Goal: Task Accomplishment & Management: Manage account settings

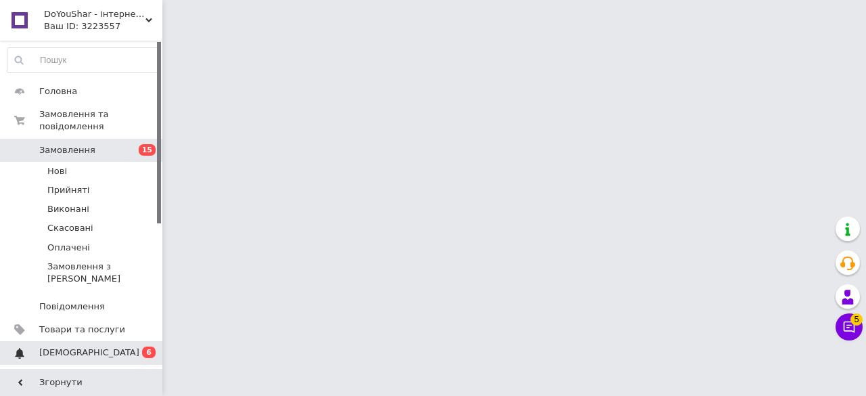
click at [122, 347] on span "[DEMOGRAPHIC_DATA]" at bounding box center [82, 353] width 86 height 12
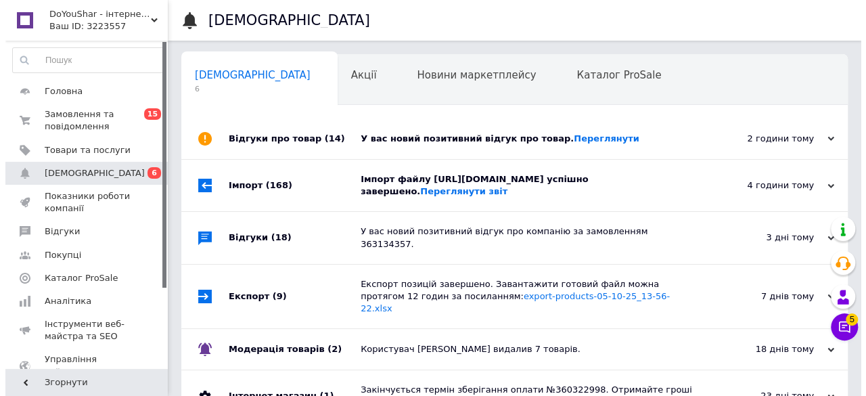
scroll to position [0, 4]
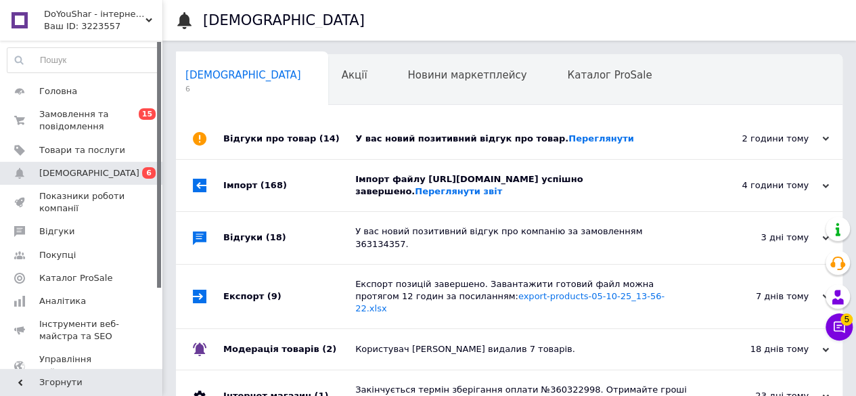
click at [263, 137] on div "Відгуки про товар (14)" at bounding box center [289, 138] width 132 height 41
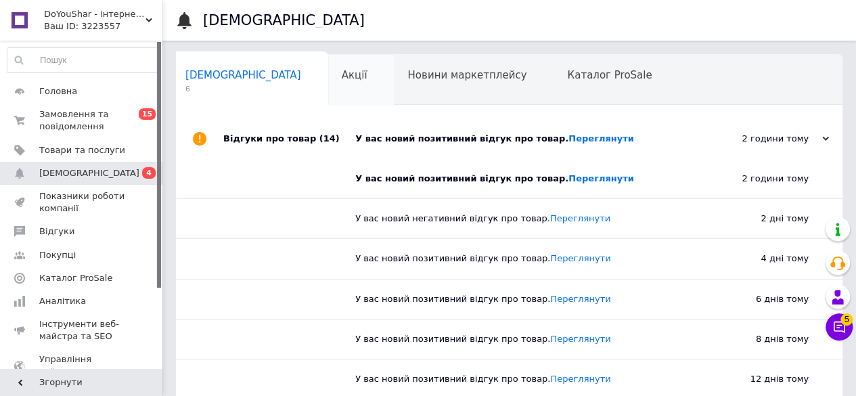
click at [328, 96] on div "Акції 0" at bounding box center [361, 80] width 66 height 51
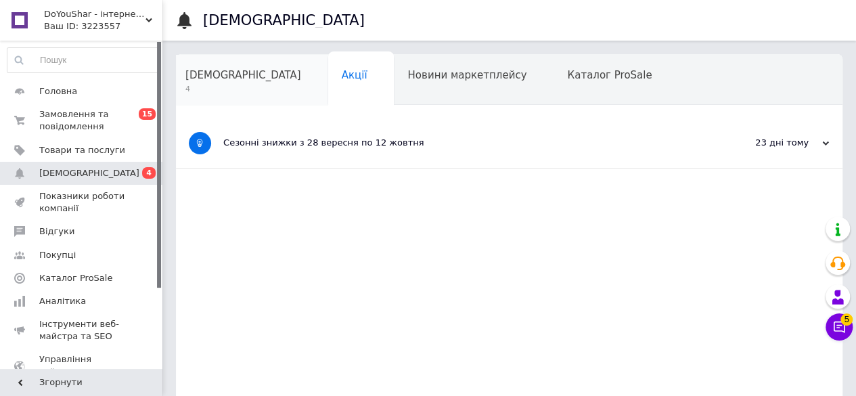
click at [213, 93] on span "4" at bounding box center [243, 89] width 116 height 10
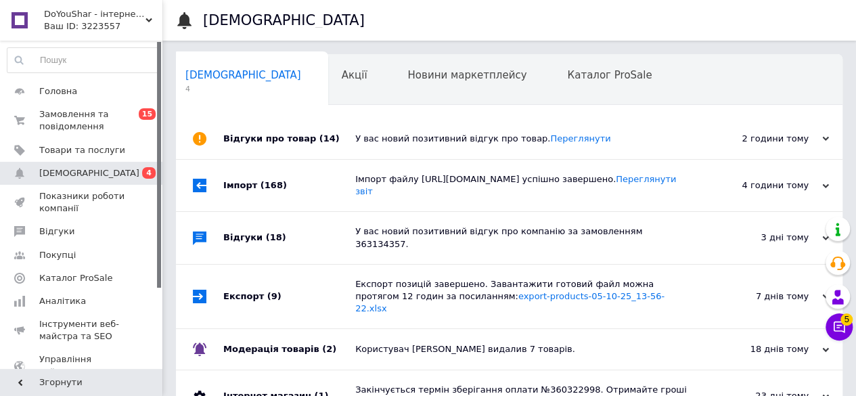
click at [248, 188] on div "Імпорт (168)" at bounding box center [289, 185] width 132 height 51
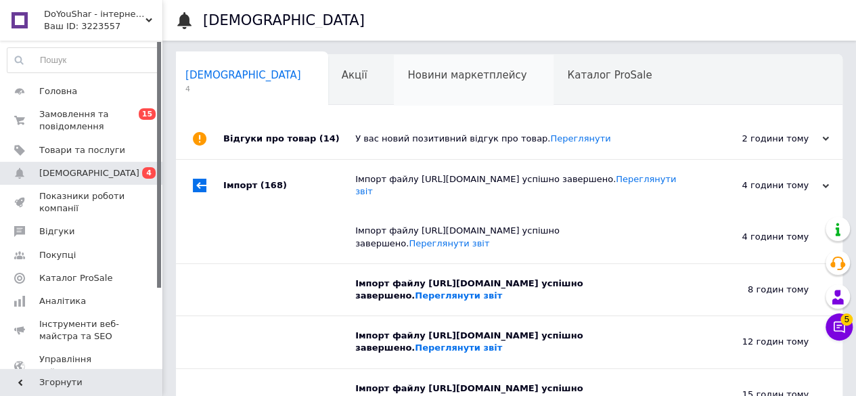
click at [394, 87] on div "Новини маркетплейсу" at bounding box center [474, 80] width 160 height 51
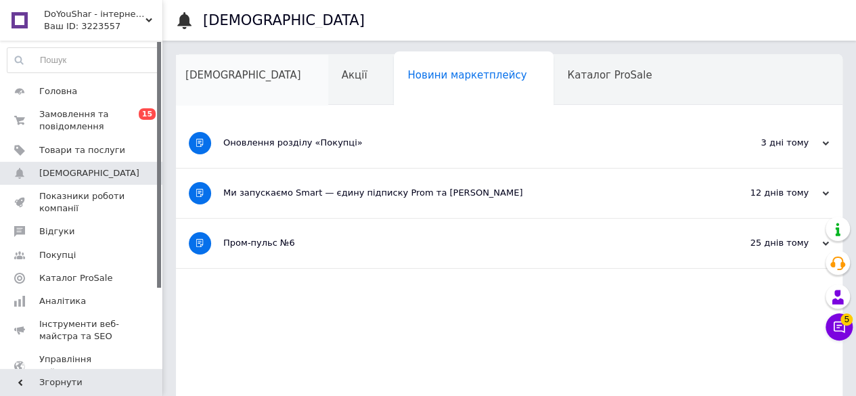
click at [250, 70] on div "[DEMOGRAPHIC_DATA]" at bounding box center [250, 80] width 156 height 51
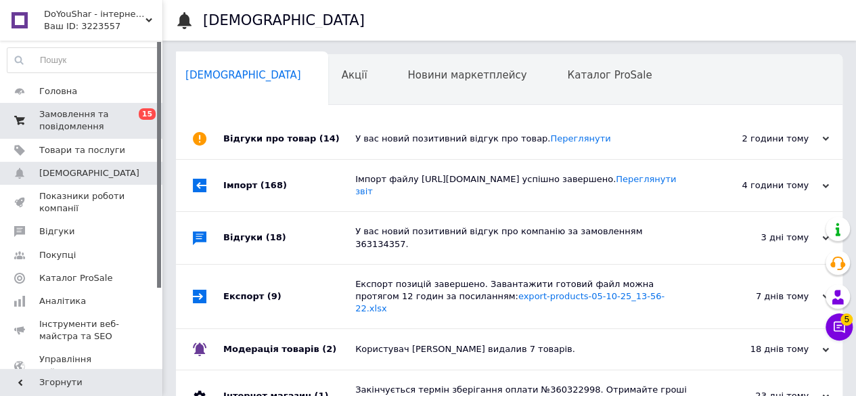
click at [4, 133] on link "Замовлення та повідомлення 0 15" at bounding box center [83, 120] width 167 height 35
